Goal: Transaction & Acquisition: Obtain resource

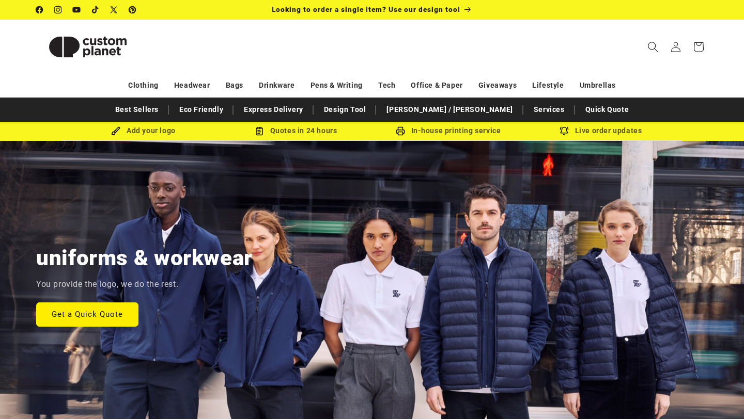
click at [653, 47] on icon "Search" at bounding box center [652, 46] width 11 height 11
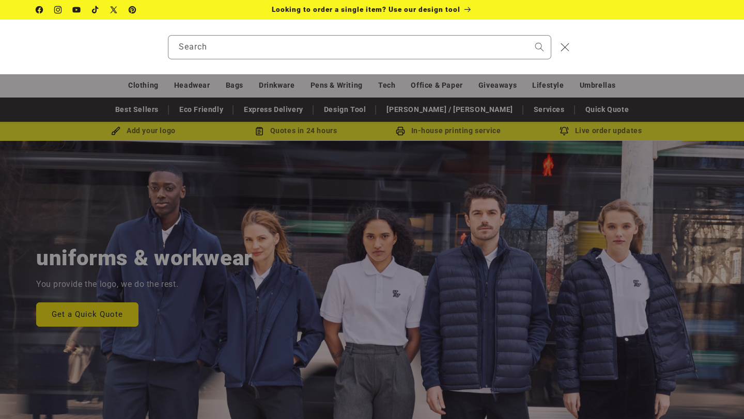
click at [0, 47] on div "Search" at bounding box center [0, 47] width 0 height 0
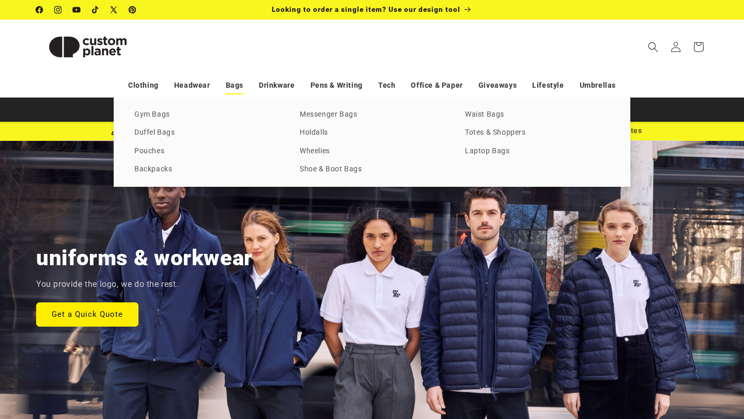
click at [237, 89] on link "Bags" at bounding box center [235, 85] width 18 height 18
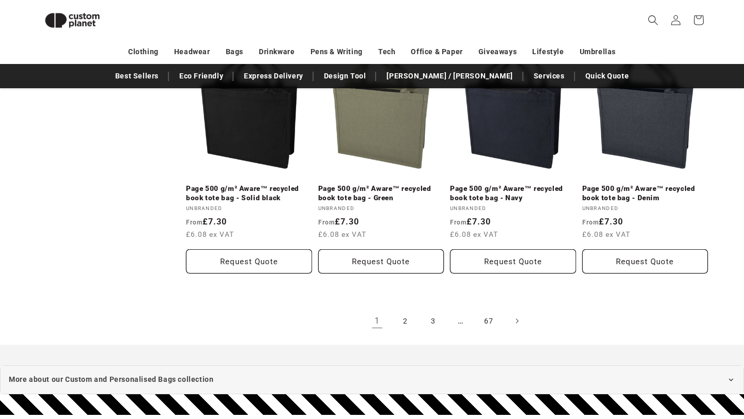
scroll to position [2169, 0]
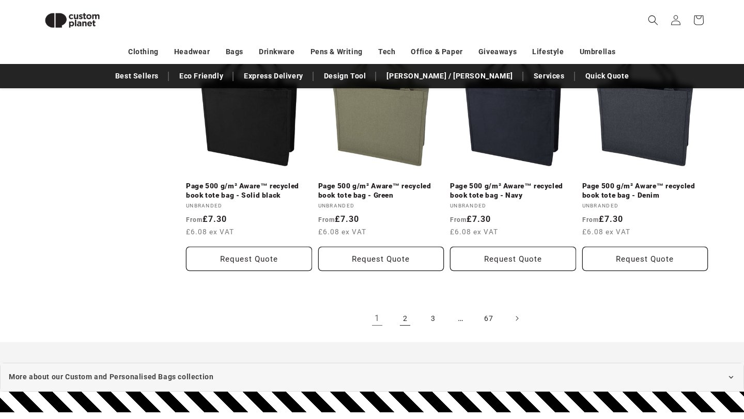
click at [407, 312] on link "2" at bounding box center [405, 318] width 23 height 23
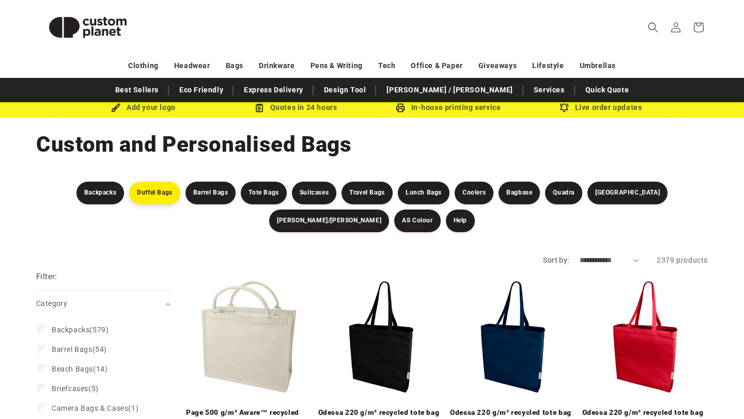
scroll to position [23, 0]
click at [129, 194] on link "Duffel Bags" at bounding box center [154, 193] width 51 height 23
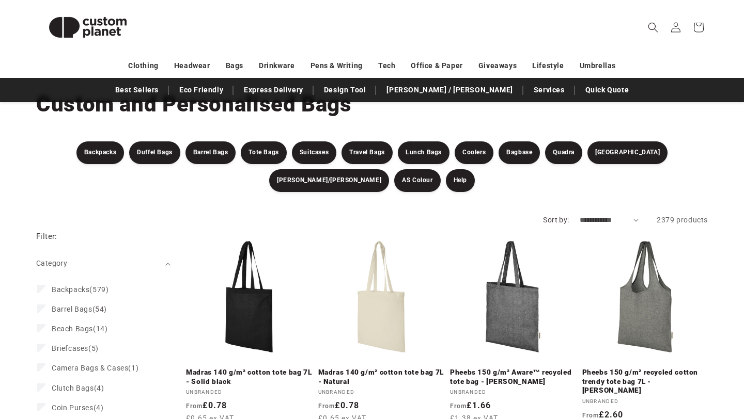
scroll to position [75, 0]
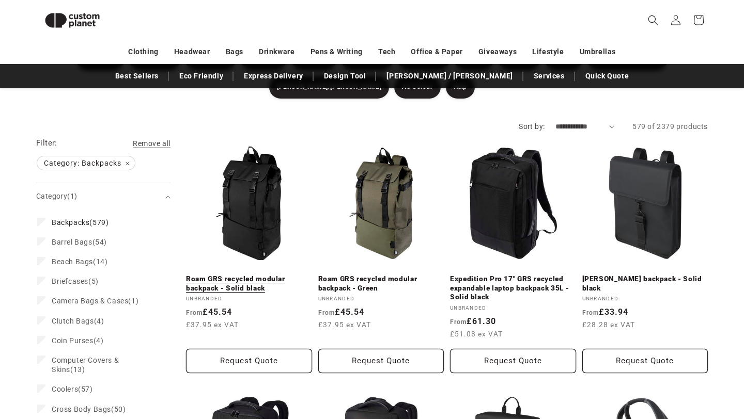
scroll to position [141, 0]
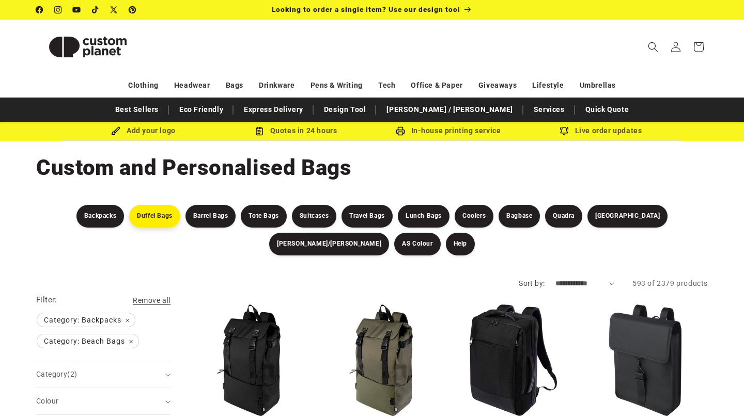
click at [129, 223] on link "Duffel Bags" at bounding box center [154, 216] width 51 height 23
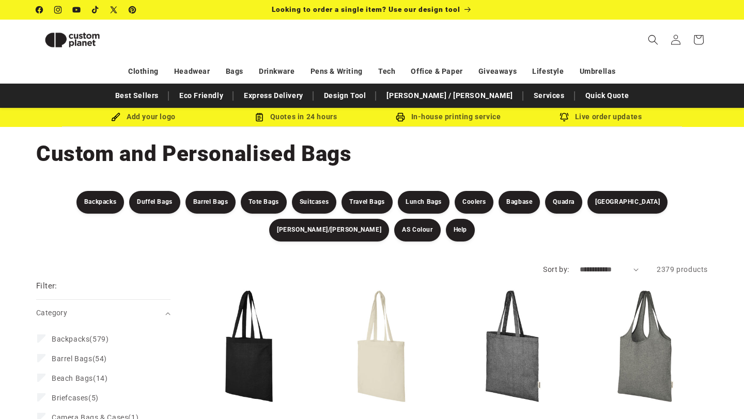
scroll to position [389, 0]
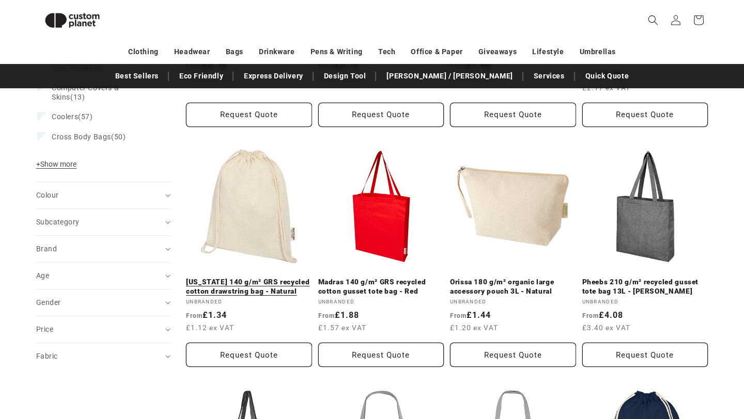
click at [261, 279] on link "Oregon 140 g/m² GRS recycled cotton drawstring bag - Natural" at bounding box center [249, 287] width 126 height 18
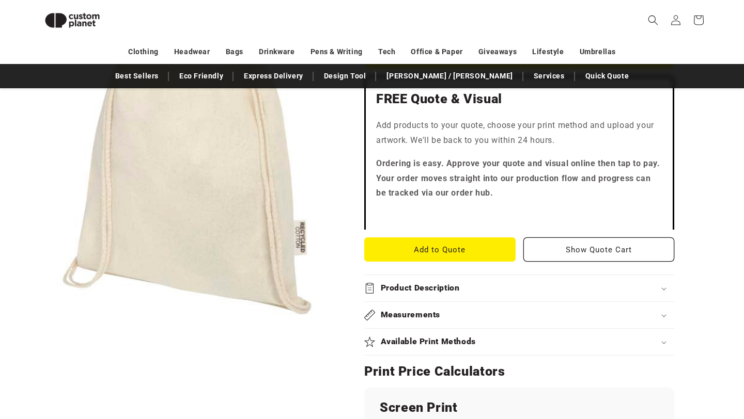
scroll to position [309, 0]
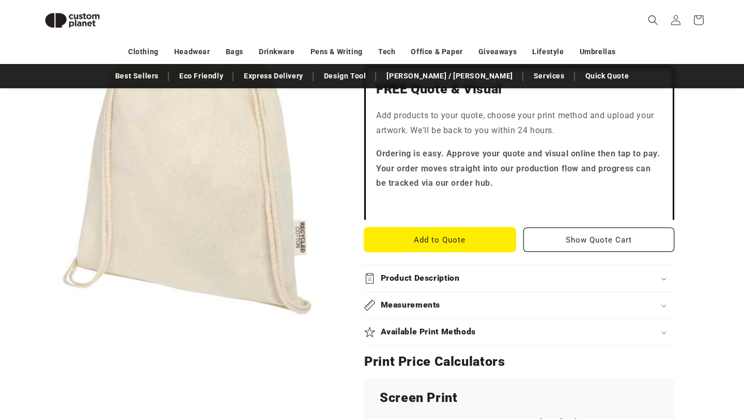
click at [429, 246] on button "Add to Quote" at bounding box center [439, 240] width 151 height 24
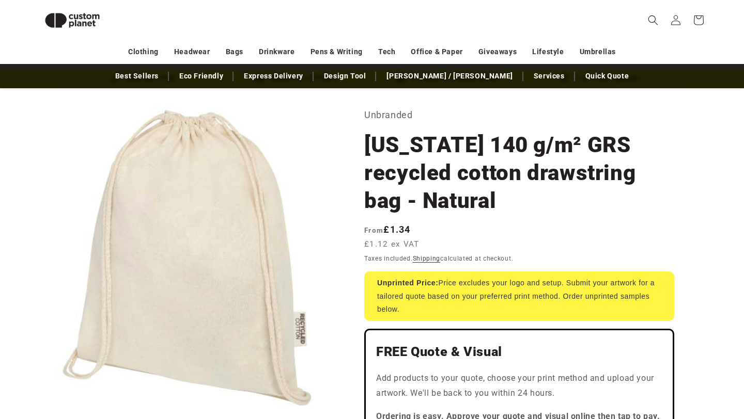
scroll to position [0, 0]
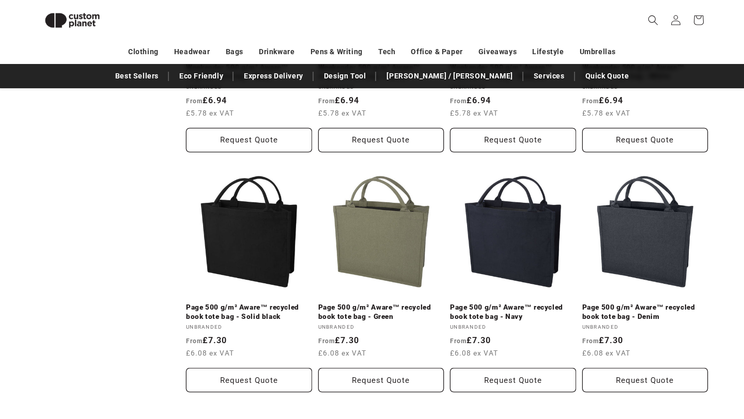
scroll to position [2459, 0]
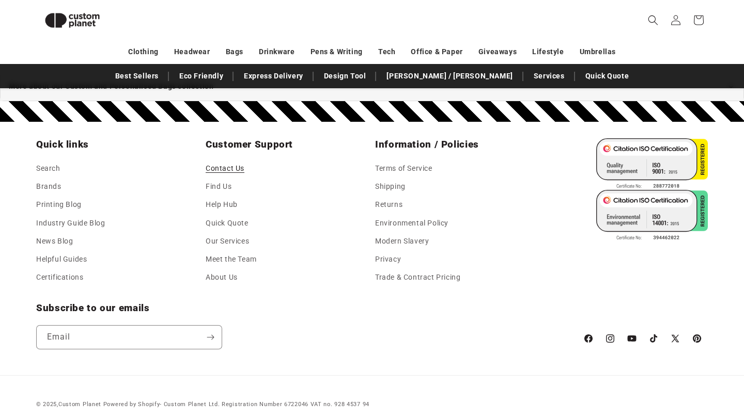
click at [240, 162] on link "Contact Us" at bounding box center [225, 169] width 39 height 15
